Goal: Information Seeking & Learning: Learn about a topic

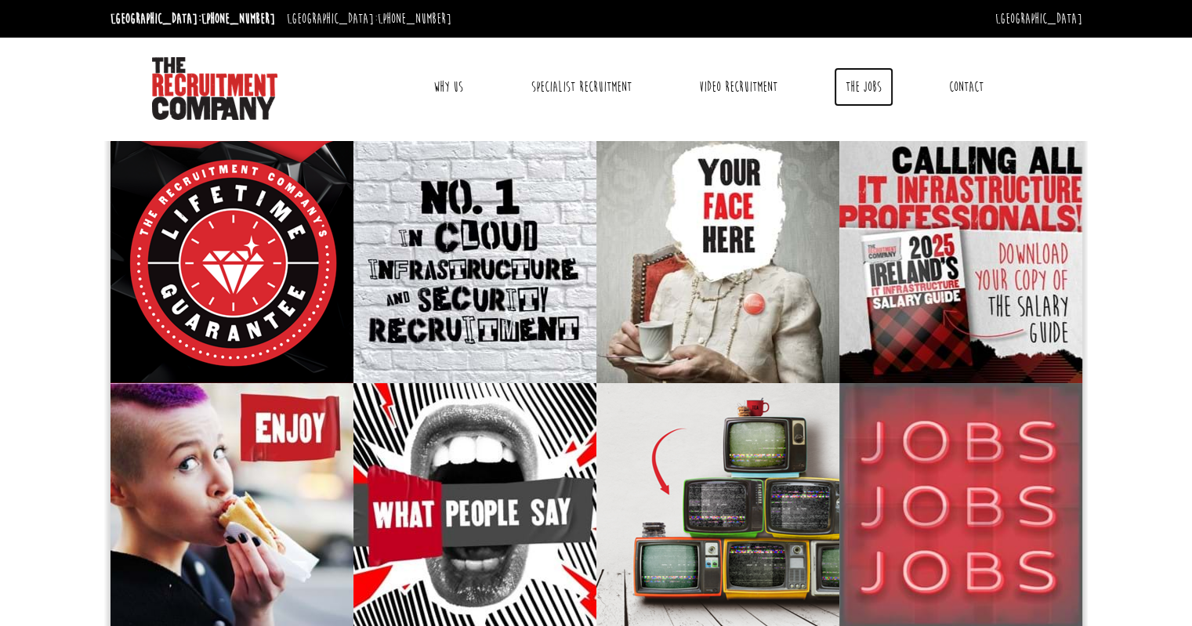
click at [871, 81] on link "The Jobs" at bounding box center [864, 86] width 60 height 39
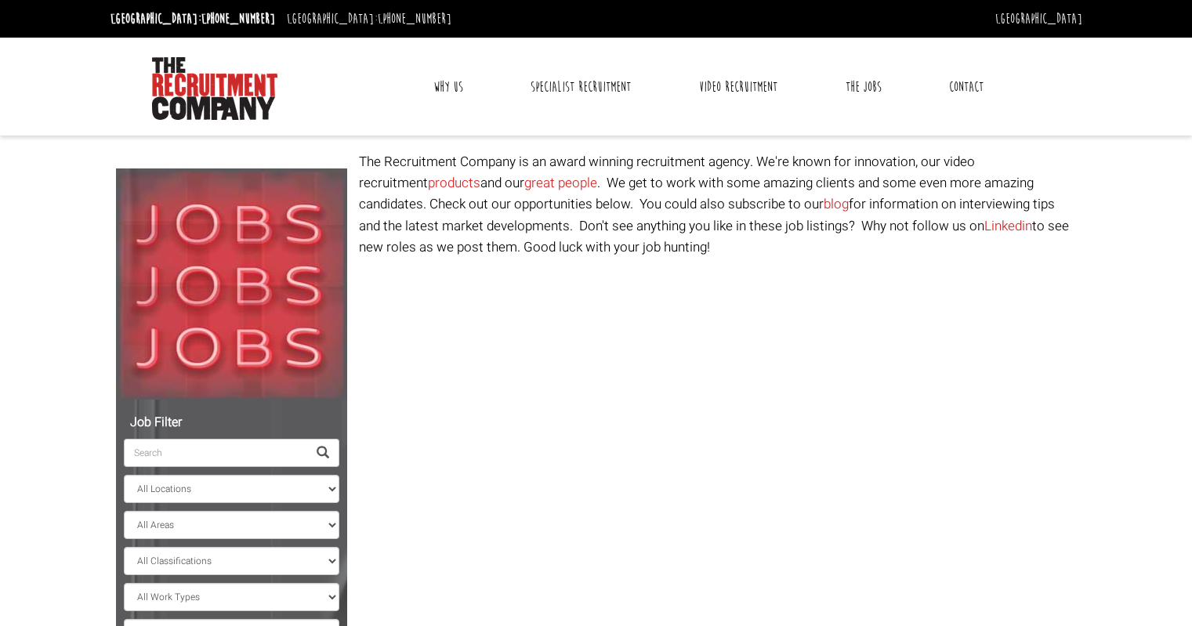
select select "[GEOGRAPHIC_DATA]"
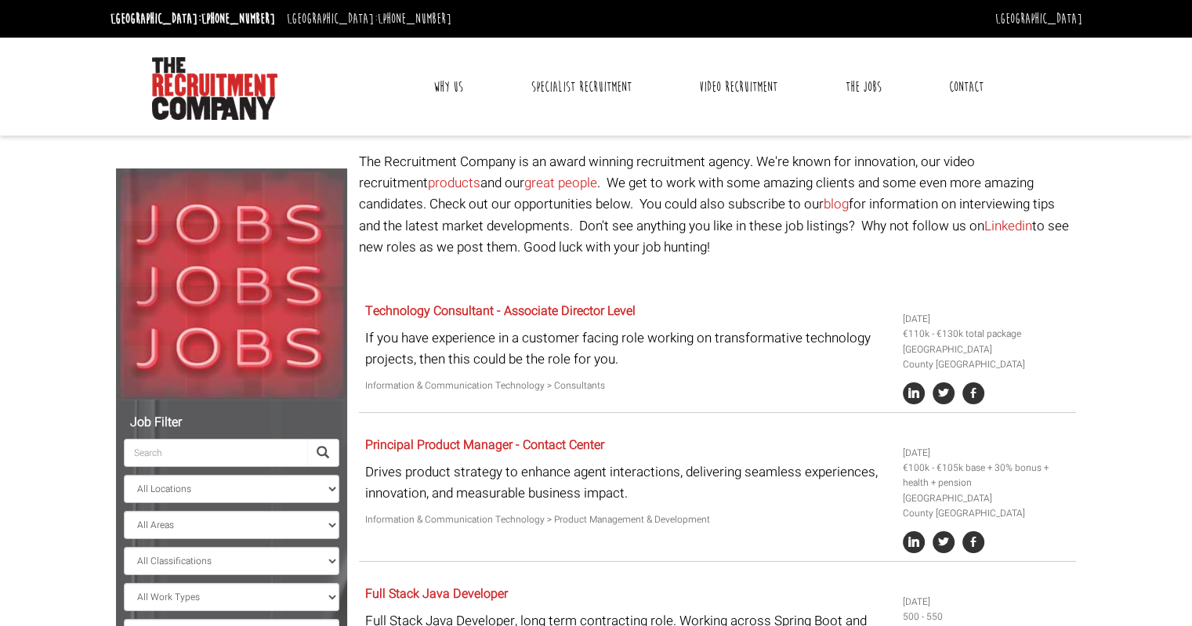
click at [244, 450] on input "search" at bounding box center [215, 453] width 183 height 28
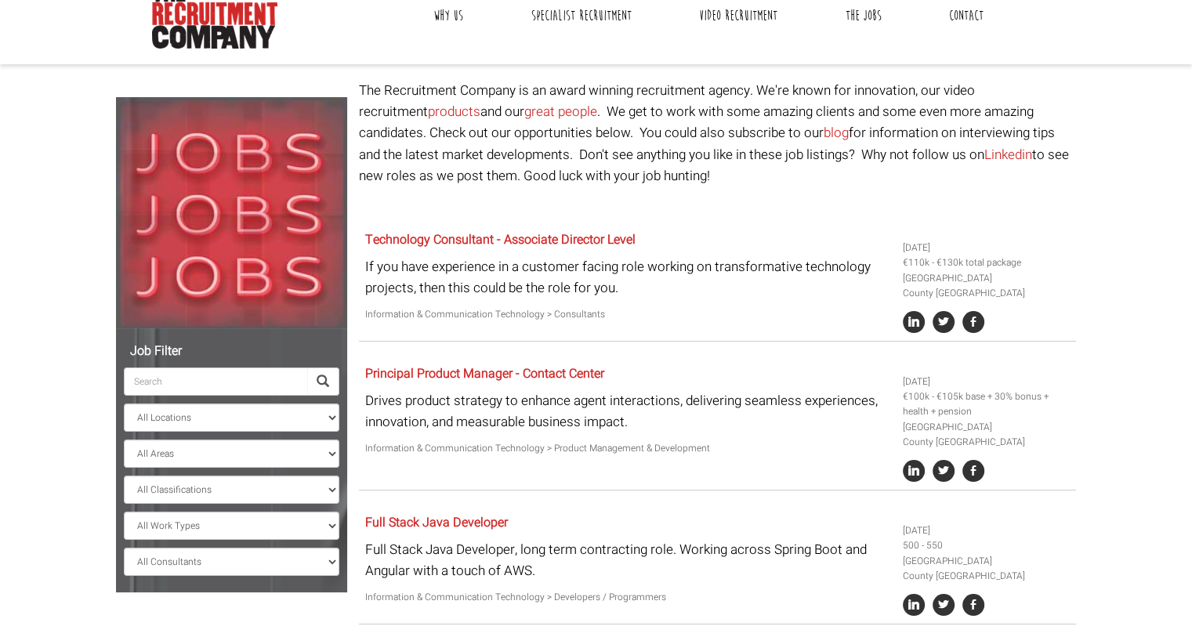
scroll to position [72, 0]
click at [224, 457] on select "All Areas County [GEOGRAPHIC_DATA] [GEOGRAPHIC_DATA] [GEOGRAPHIC_DATA] [GEOGRAP…" at bounding box center [231, 453] width 215 height 28
select select "County [GEOGRAPHIC_DATA]"
click at [124, 439] on select "All Areas County [GEOGRAPHIC_DATA] [GEOGRAPHIC_DATA] [GEOGRAPHIC_DATA] [GEOGRAP…" at bounding box center [231, 453] width 215 height 28
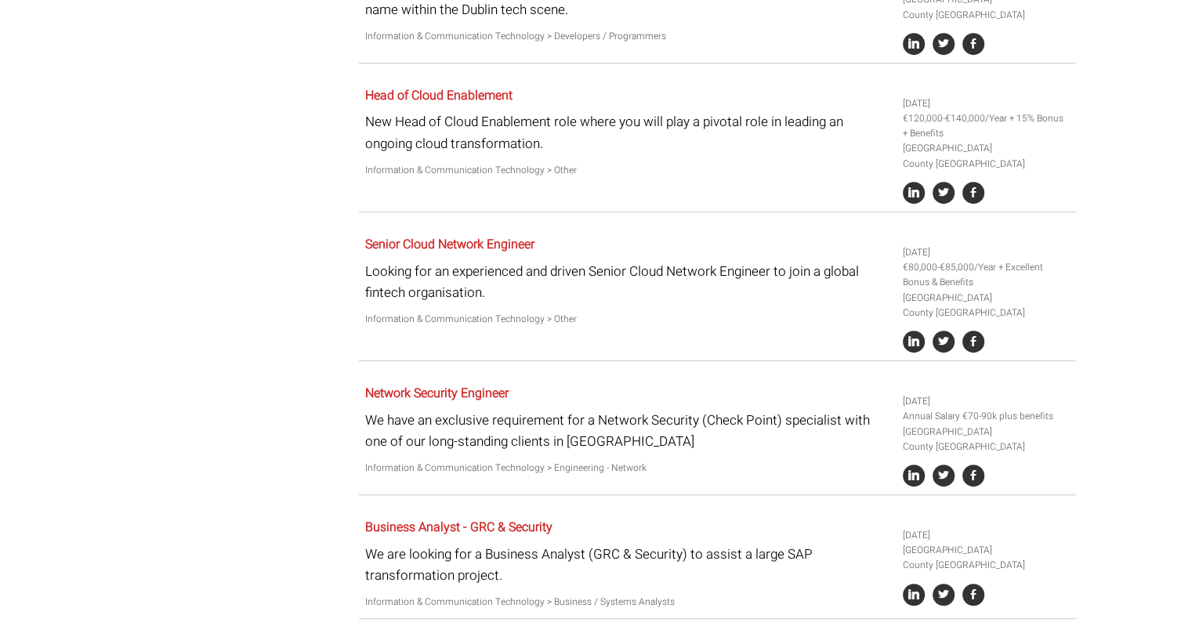
scroll to position [945, 0]
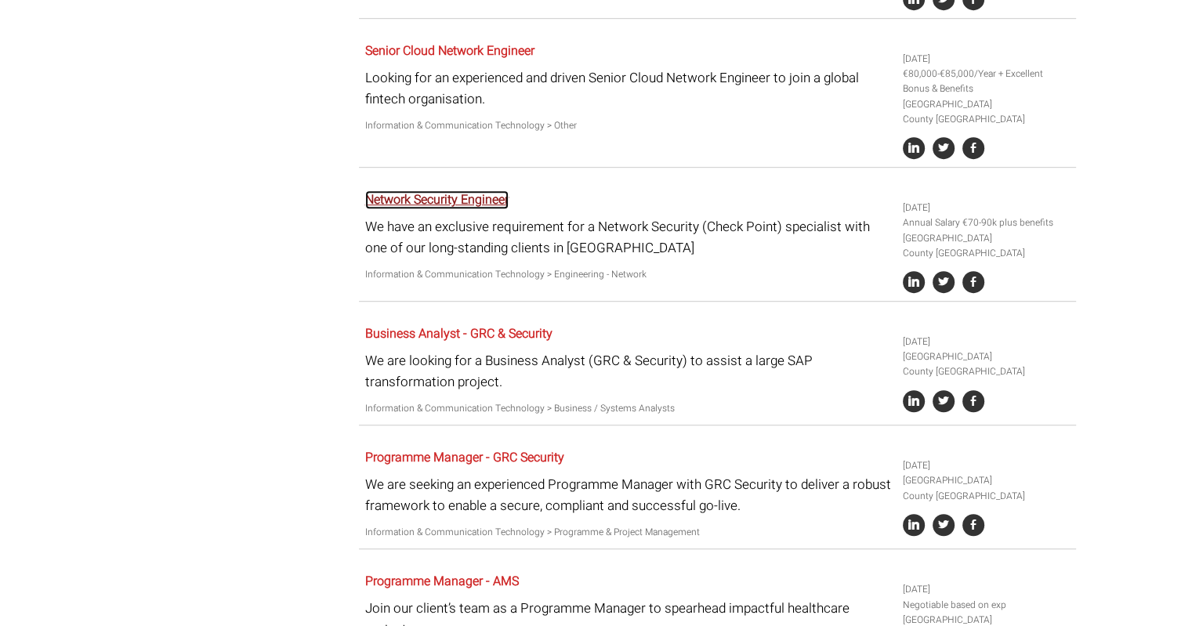
click at [501, 203] on link "Network Security Engineer" at bounding box center [436, 199] width 143 height 19
